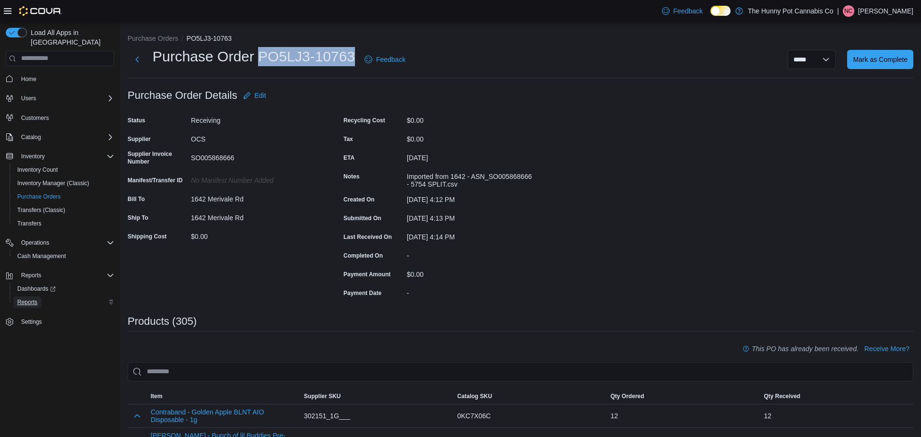
click at [24, 298] on span "Reports" at bounding box center [27, 302] width 20 height 8
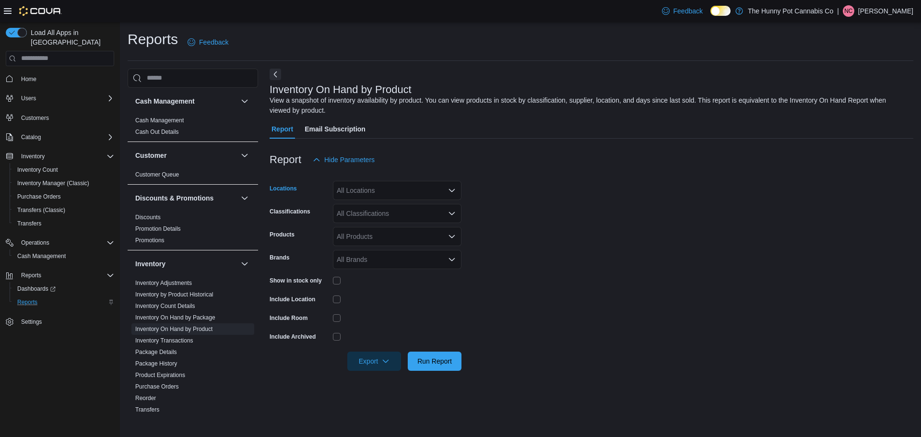
click at [450, 191] on icon "Open list of options" at bounding box center [452, 191] width 8 height 8
type input "****"
click at [414, 208] on span "[STREET_ADDRESS]" at bounding box center [387, 207] width 66 height 10
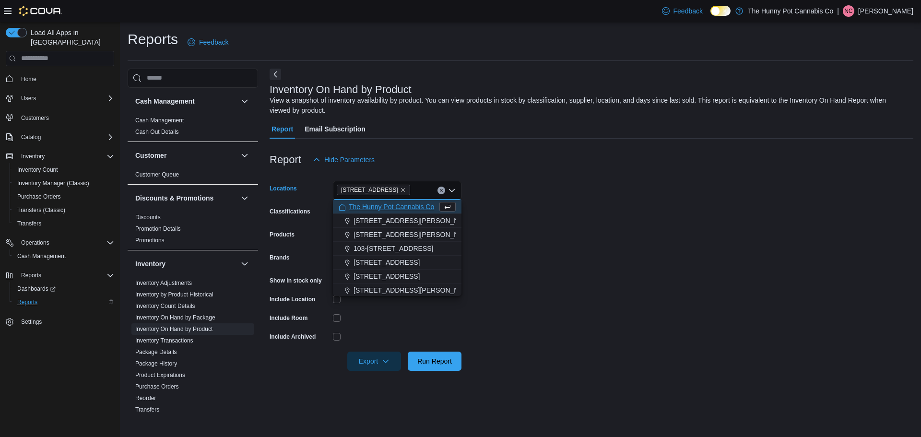
click at [527, 211] on form "Locations [STREET_ADDRESS] Selected. [STREET_ADDRESS] Press Backspace to delete…" at bounding box center [592, 269] width 644 height 201
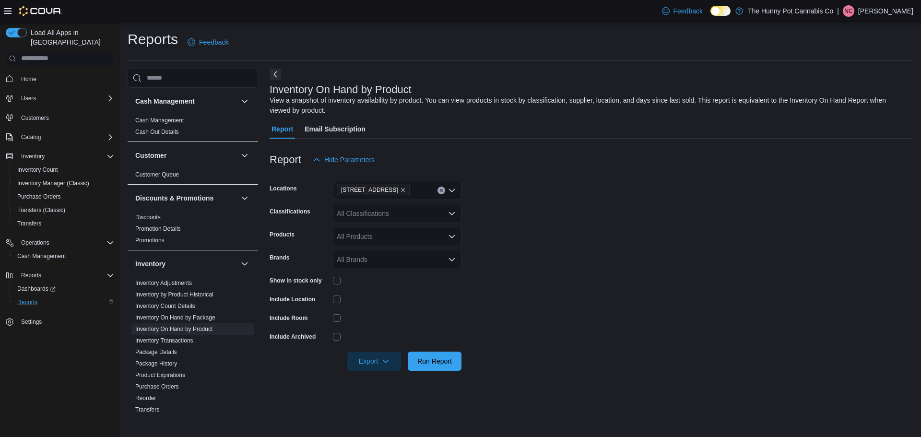
click at [450, 213] on icon "Open list of options" at bounding box center [452, 213] width 6 height 3
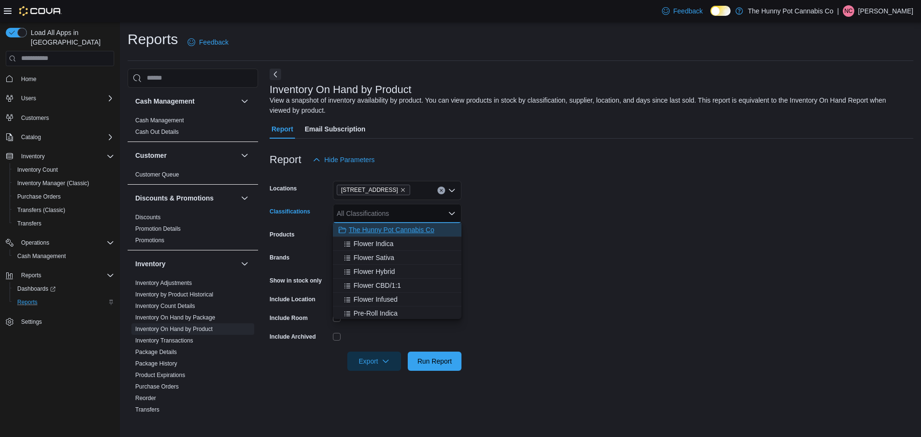
click at [415, 228] on span "The Hunny Pot Cannabis Co" at bounding box center [391, 230] width 85 height 10
click at [522, 225] on form "Locations [STREET_ADDRESS] Classifications The Hunny Pot Cannabis Co Combo box.…" at bounding box center [592, 269] width 644 height 201
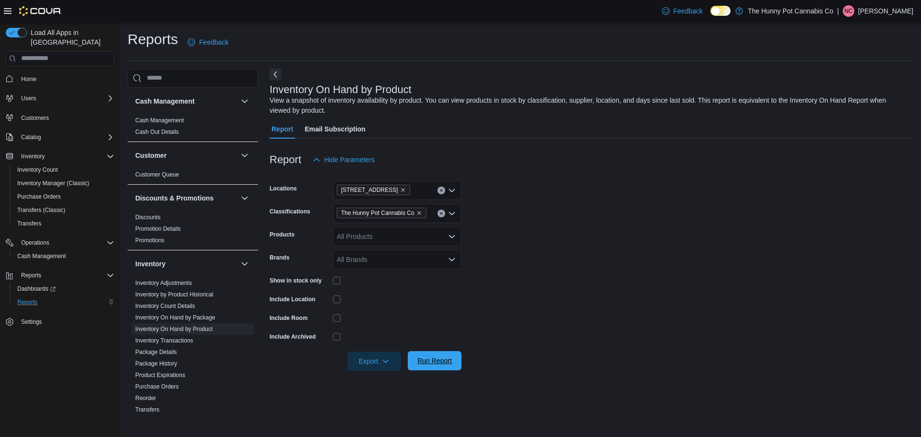
click at [435, 362] on span "Run Report" at bounding box center [434, 361] width 35 height 10
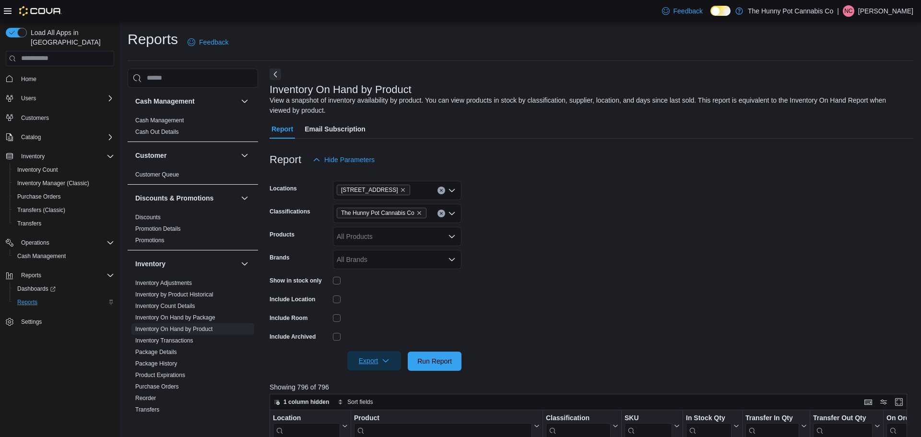
click at [386, 363] on icon "button" at bounding box center [386, 361] width 8 height 8
click at [380, 308] on button "Export to Excel" at bounding box center [375, 303] width 55 height 19
